Goal: Task Accomplishment & Management: Complete application form

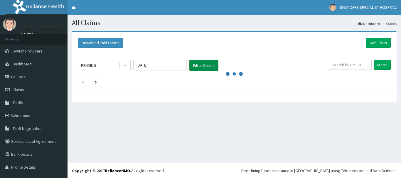
click at [200, 63] on button "Filter Claims" at bounding box center [204, 65] width 29 height 11
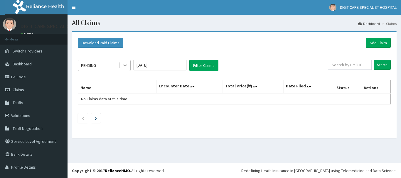
click at [123, 63] on icon at bounding box center [125, 66] width 6 height 6
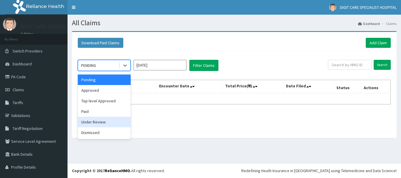
click at [92, 124] on div "Under Review" at bounding box center [104, 122] width 53 height 11
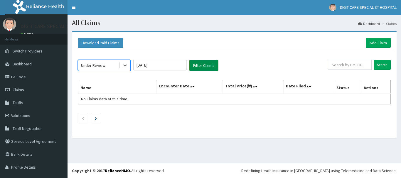
click at [201, 67] on button "Filter Claims" at bounding box center [204, 65] width 29 height 11
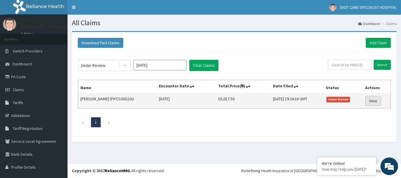
click at [372, 102] on link "View" at bounding box center [373, 101] width 16 height 10
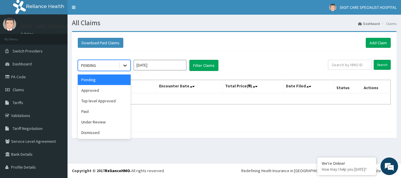
click at [125, 63] on icon at bounding box center [125, 66] width 6 height 6
click at [90, 113] on div "Paid" at bounding box center [104, 111] width 53 height 11
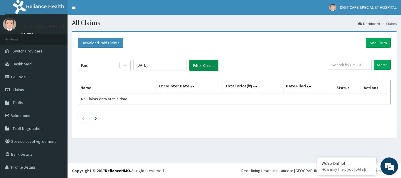
click at [194, 69] on button "Filter Claims" at bounding box center [204, 65] width 29 height 11
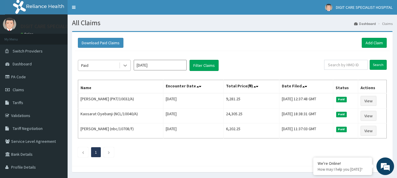
click at [126, 66] on icon at bounding box center [125, 66] width 4 height 2
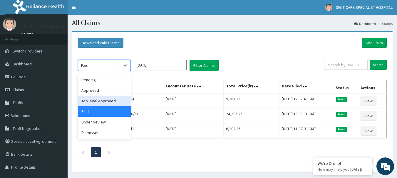
click at [105, 100] on div "Top level Approved" at bounding box center [104, 101] width 53 height 11
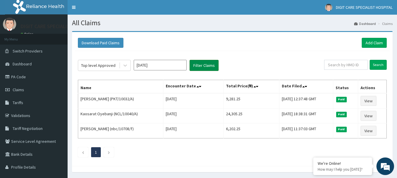
click at [197, 69] on button "Filter Claims" at bounding box center [204, 65] width 29 height 11
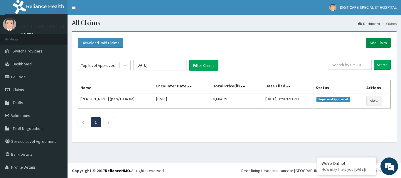
click at [374, 41] on link "Add Claim" at bounding box center [378, 43] width 25 height 10
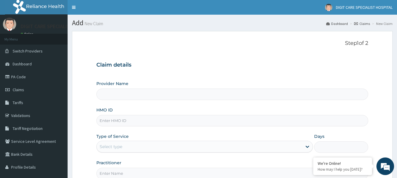
type input "DIGIT CARE SPECIALIST HOSPITAL"
click at [27, 73] on link "PA Code" at bounding box center [34, 77] width 68 height 13
